Goal: Task Accomplishment & Management: Manage account settings

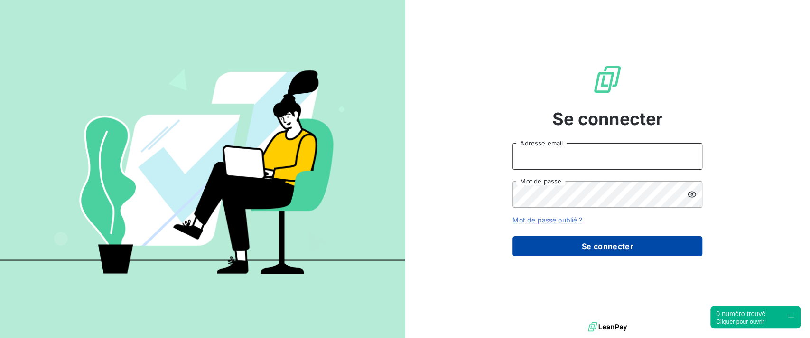
type input "[PERSON_NAME][EMAIL_ADDRESS][DOMAIN_NAME]"
click at [551, 243] on button "Se connecter" at bounding box center [608, 246] width 190 height 20
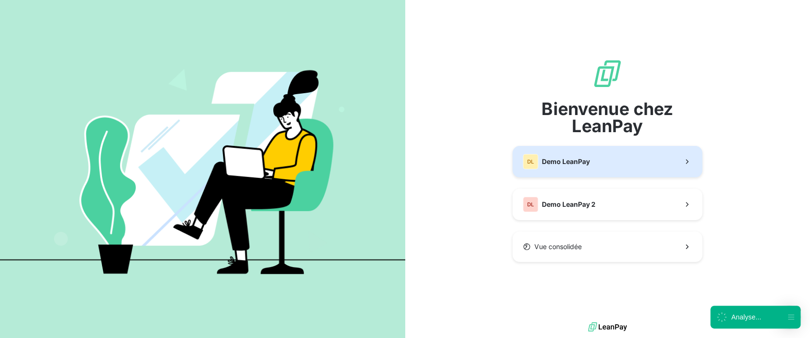
click at [573, 166] on div "DL Demo LeanPay" at bounding box center [556, 161] width 67 height 15
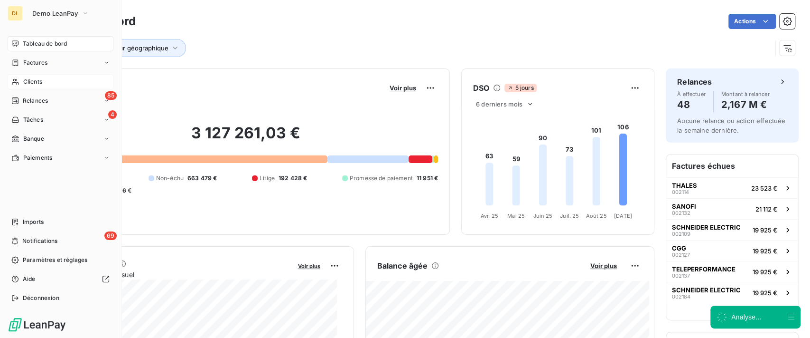
click at [30, 83] on span "Clients" at bounding box center [32, 81] width 19 height 9
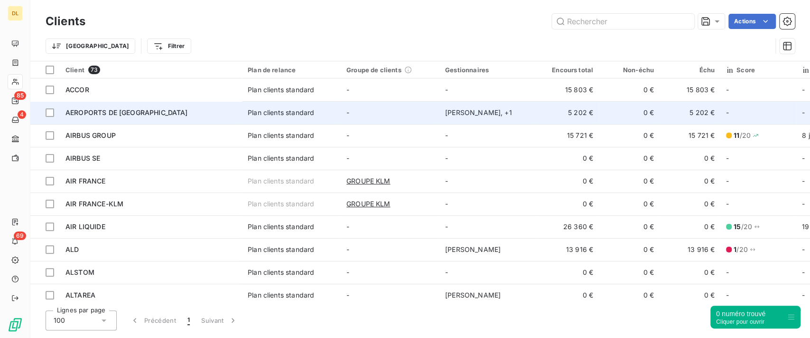
click at [448, 108] on div "[PERSON_NAME] , + 1" at bounding box center [488, 112] width 87 height 9
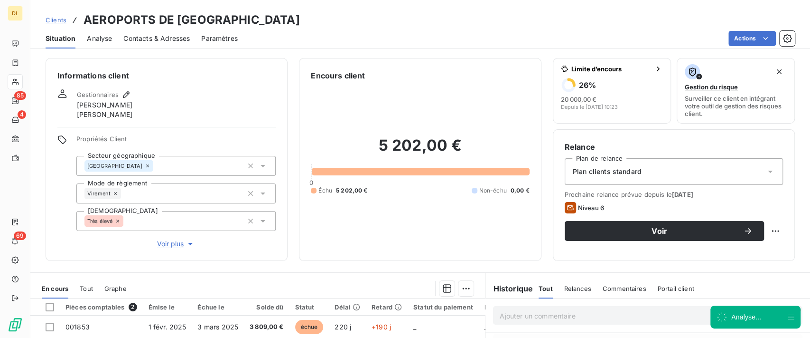
click at [744, 39] on html "DL 85 4 69 Clients AEROPORTS DE PARIS Situation Analyse Contacts & Adresses Par…" at bounding box center [405, 169] width 810 height 338
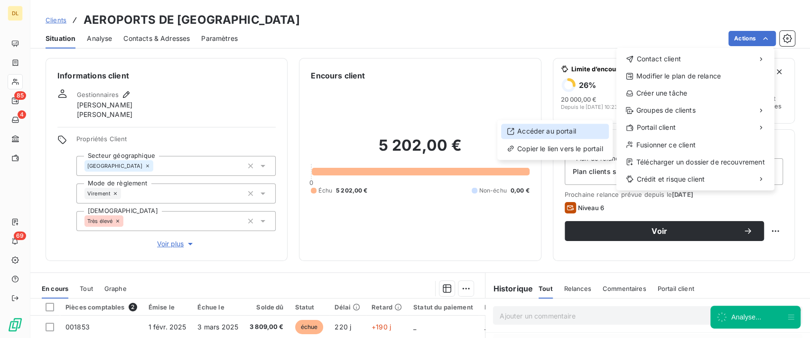
click at [576, 127] on div "Accéder au portail" at bounding box center [555, 130] width 108 height 15
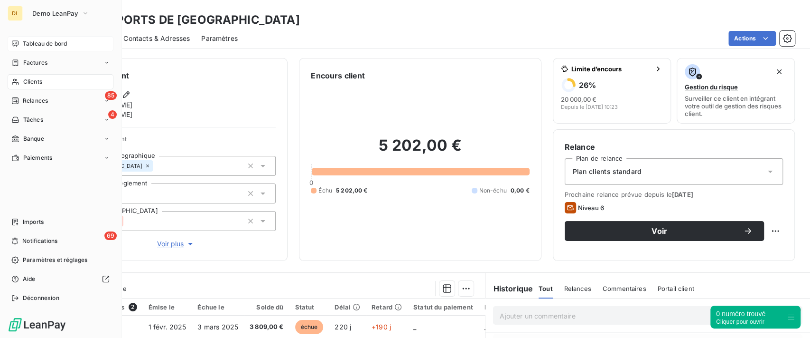
click at [26, 43] on span "Tableau de bord" at bounding box center [45, 43] width 44 height 9
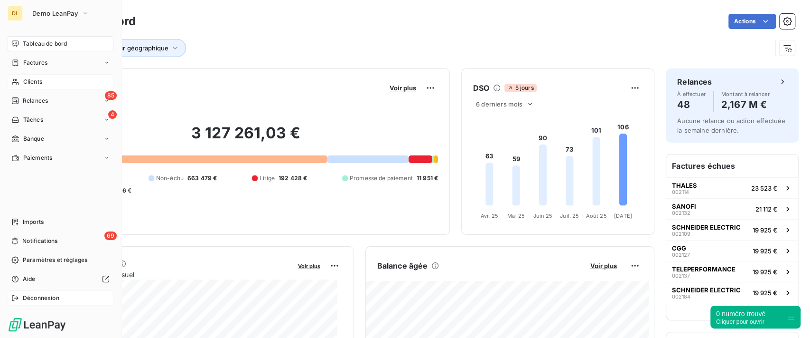
click at [32, 295] on span "Déconnexion" at bounding box center [41, 297] width 37 height 9
